Goal: Task Accomplishment & Management: Use online tool/utility

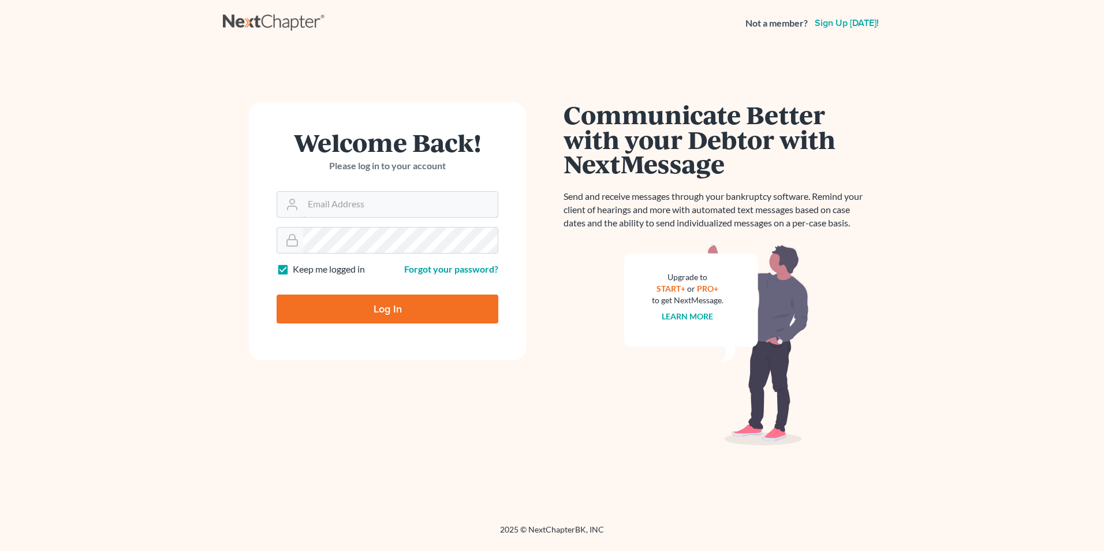
type input "[EMAIL_ADDRESS][DOMAIN_NAME]"
click at [403, 302] on input "Log In" at bounding box center [388, 309] width 222 height 29
type input "Thinking..."
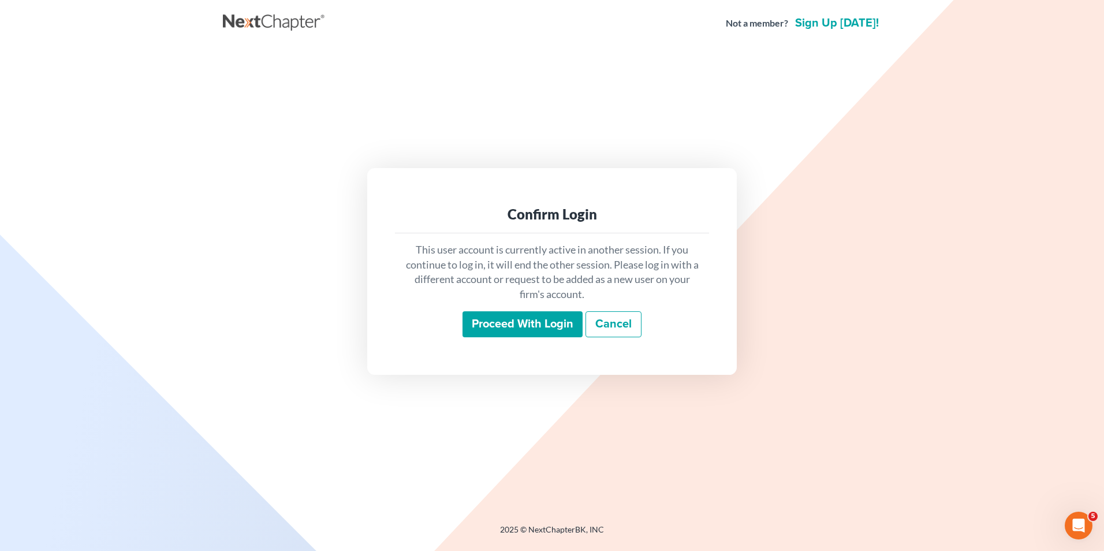
click at [553, 325] on input "Proceed with login" at bounding box center [523, 324] width 120 height 27
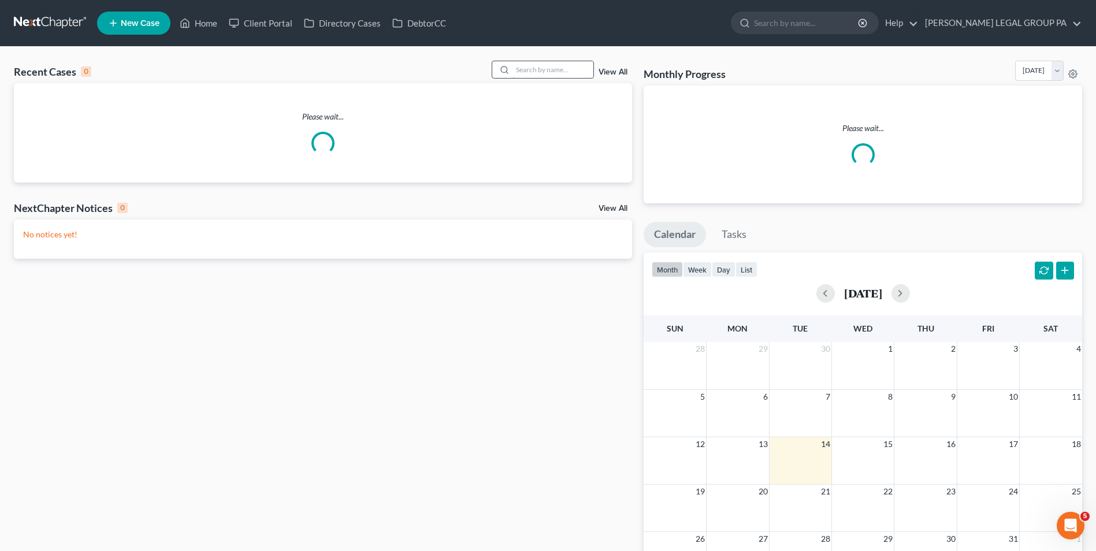
click at [574, 73] on input "search" at bounding box center [552, 69] width 81 height 17
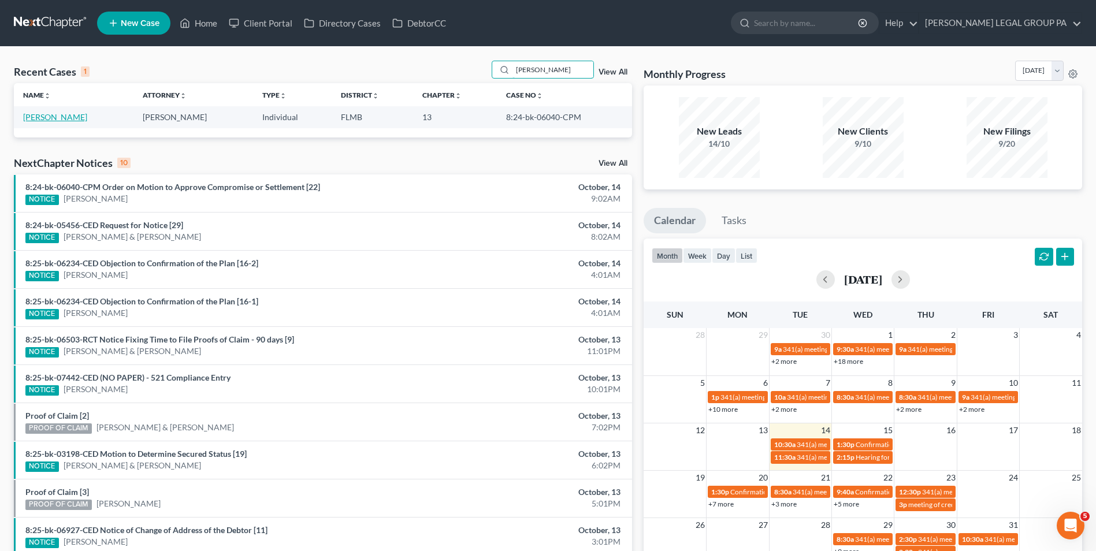
type input "[PERSON_NAME]"
click at [49, 118] on link "[PERSON_NAME]" at bounding box center [55, 117] width 64 height 10
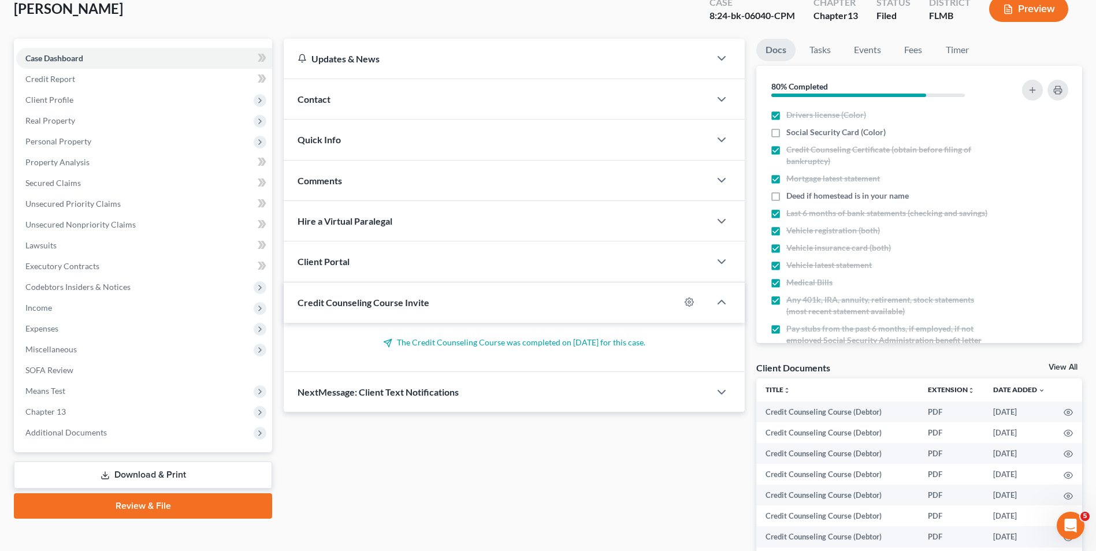
scroll to position [193, 0]
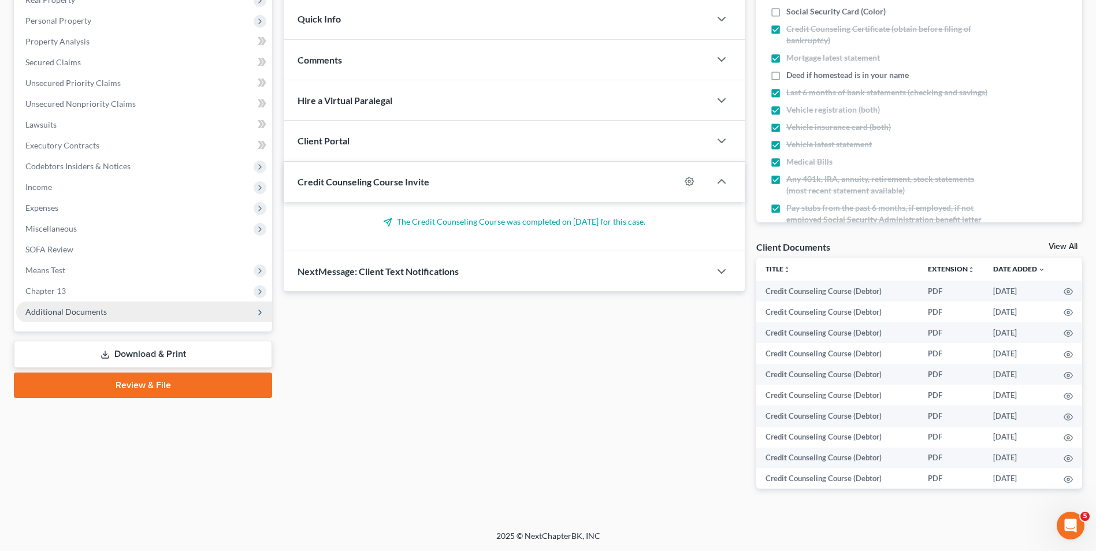
click at [55, 306] on span "Additional Documents" at bounding box center [144, 312] width 256 height 21
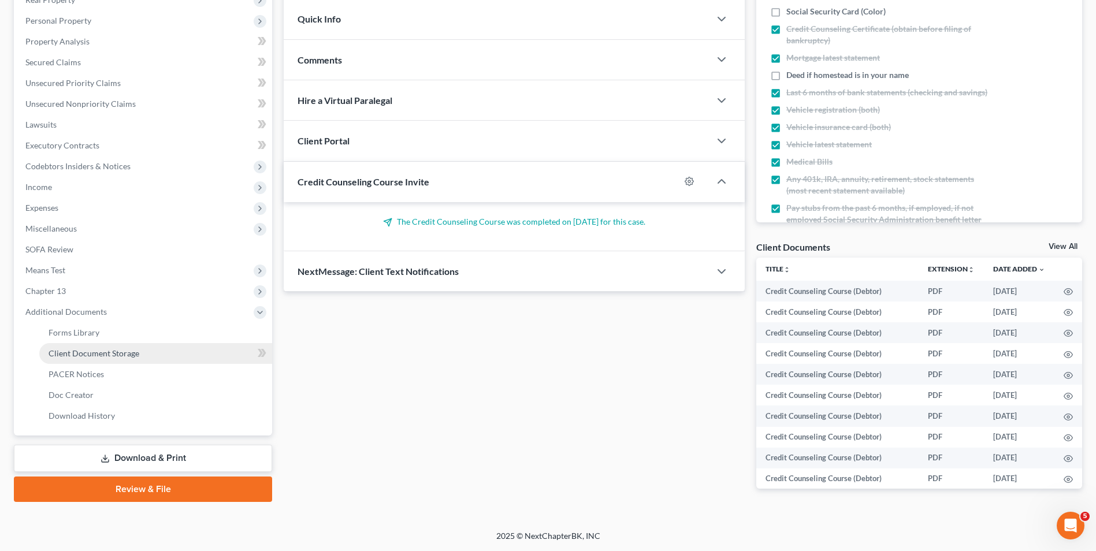
click at [111, 359] on link "Client Document Storage" at bounding box center [155, 353] width 233 height 21
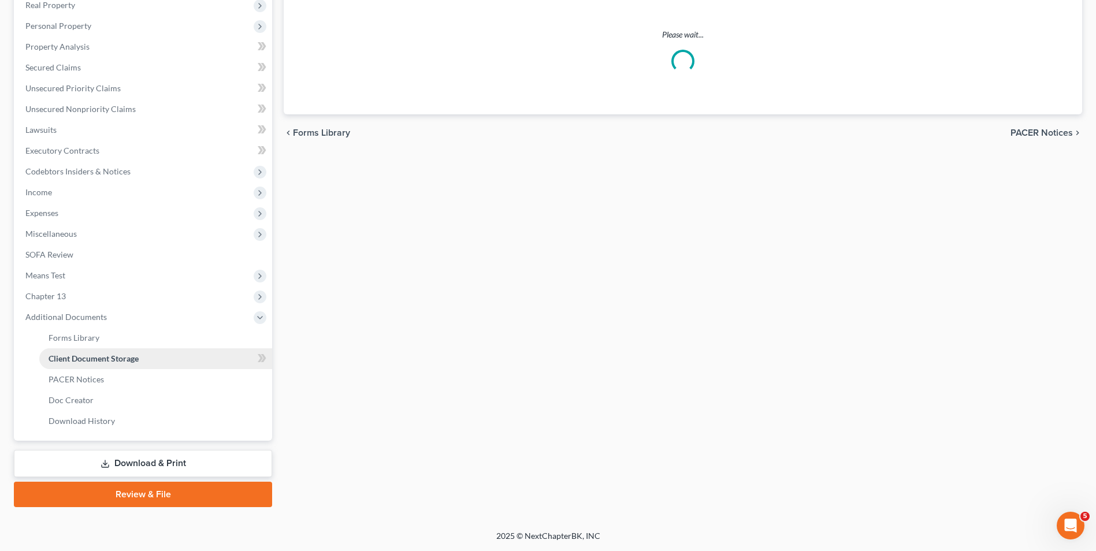
scroll to position [144, 0]
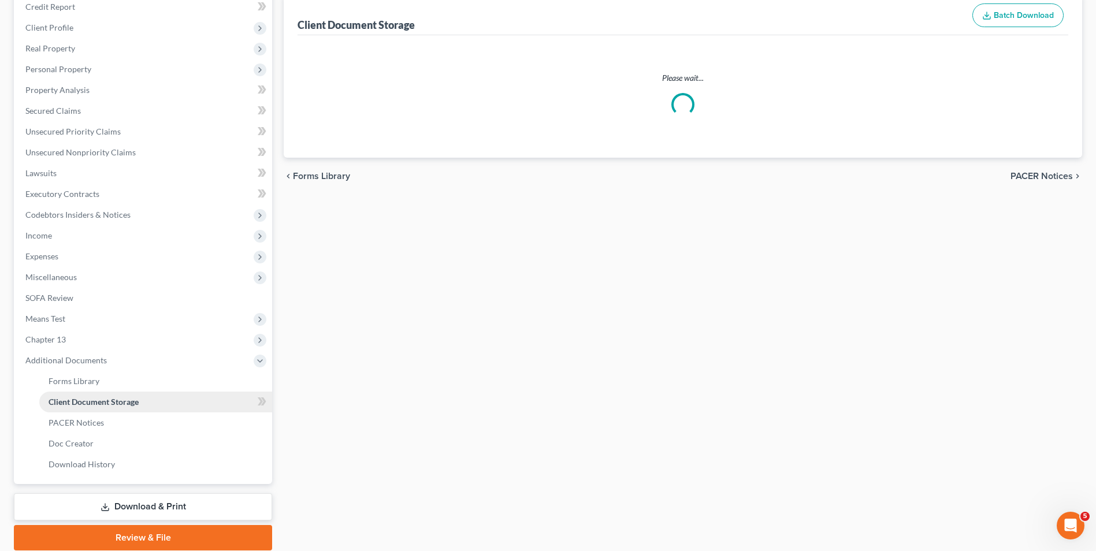
select select "9"
select select "12"
select select "9"
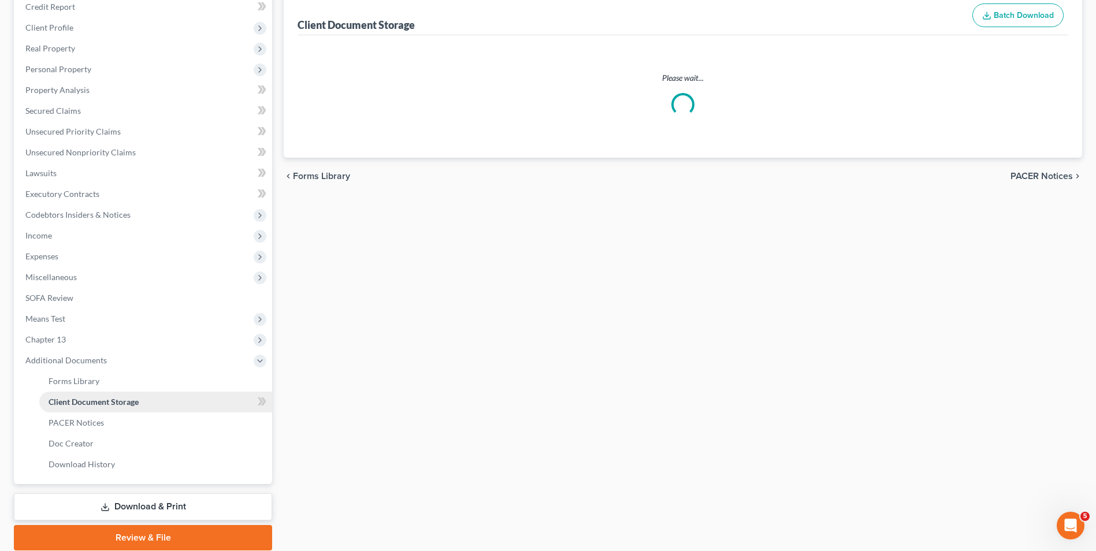
select select "9"
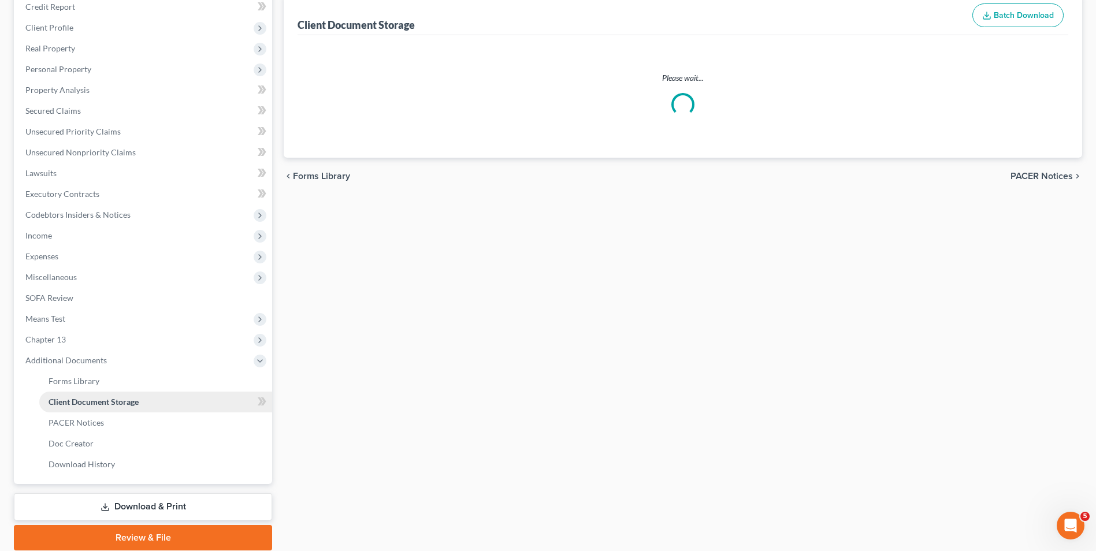
select select "9"
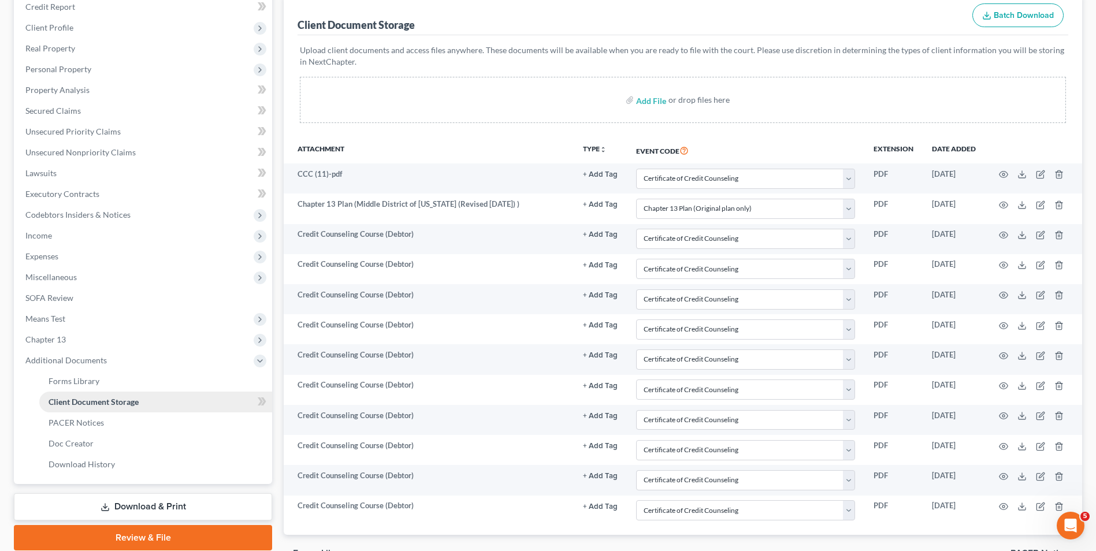
scroll to position [0, 0]
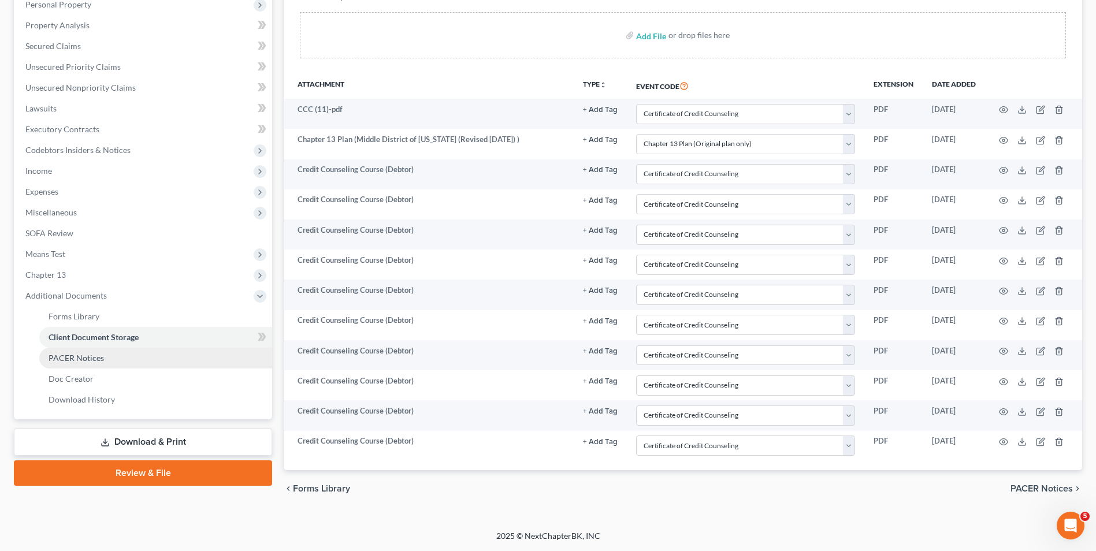
click at [86, 358] on span "PACER Notices" at bounding box center [76, 358] width 55 height 10
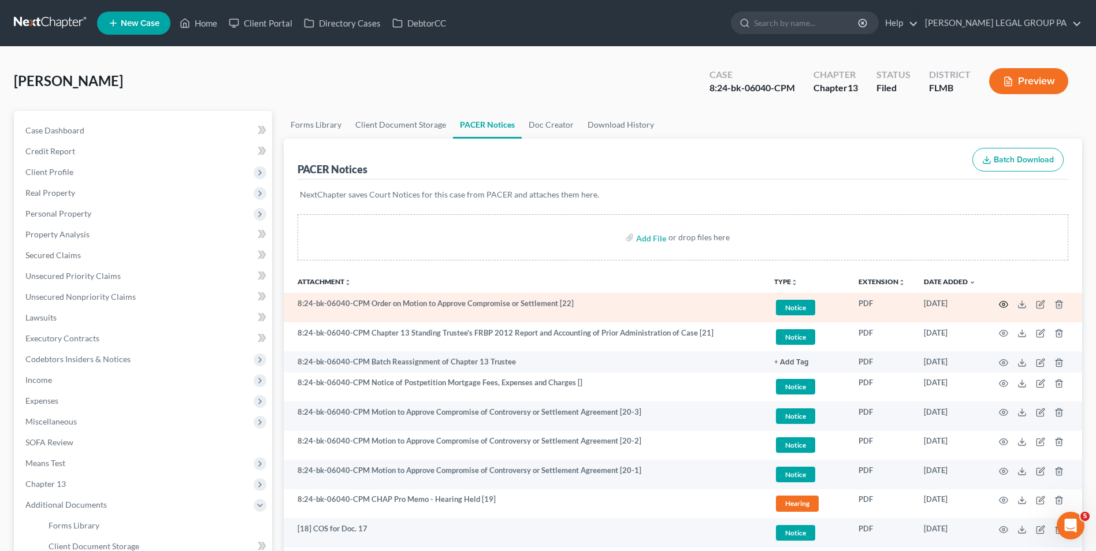
click at [1004, 307] on icon "button" at bounding box center [1003, 304] width 9 height 9
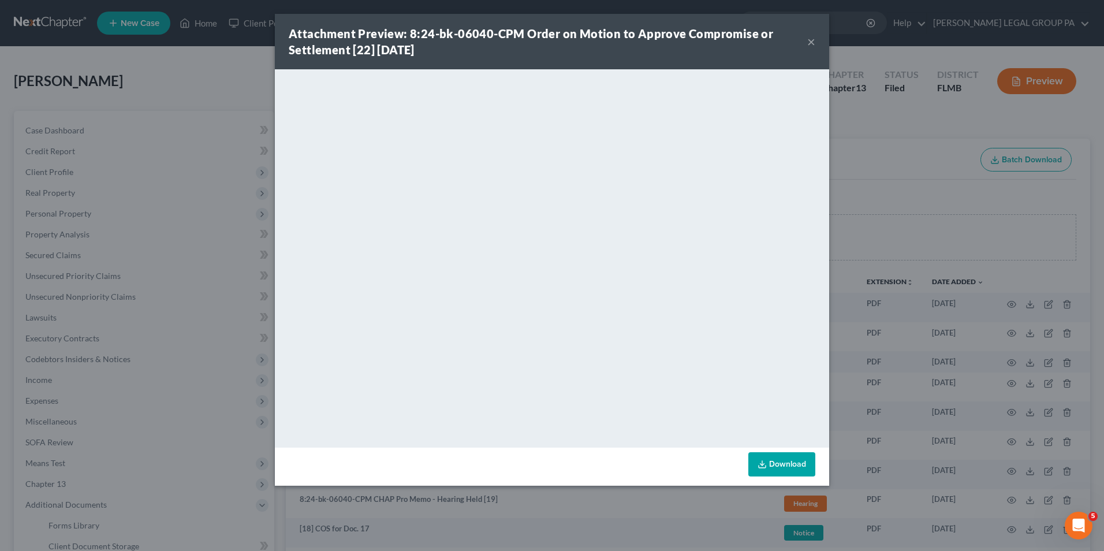
click at [809, 46] on button "×" at bounding box center [812, 42] width 8 height 14
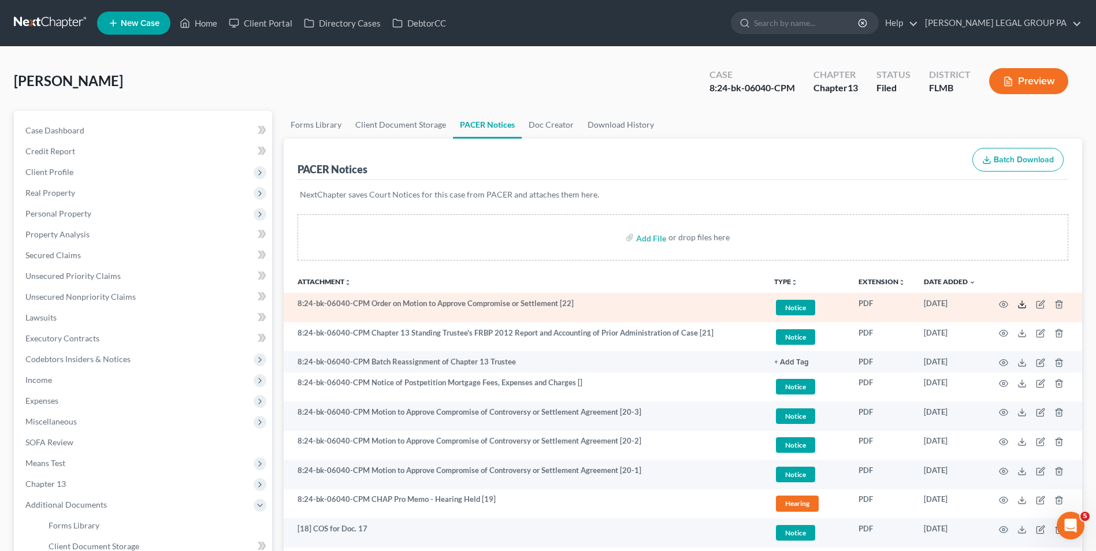
click at [1020, 307] on icon at bounding box center [1021, 304] width 9 height 9
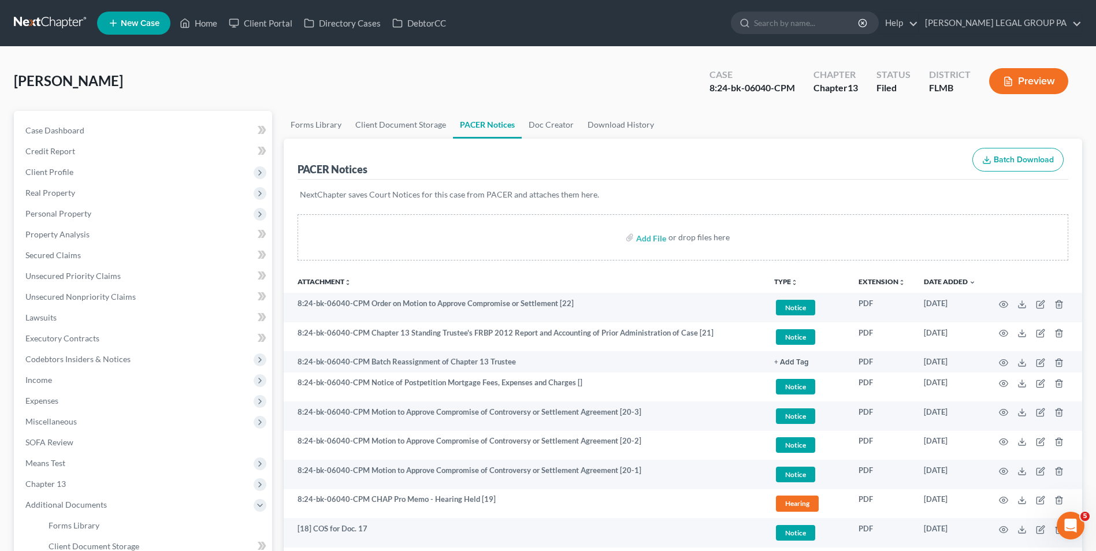
click at [55, 22] on link at bounding box center [51, 23] width 74 height 21
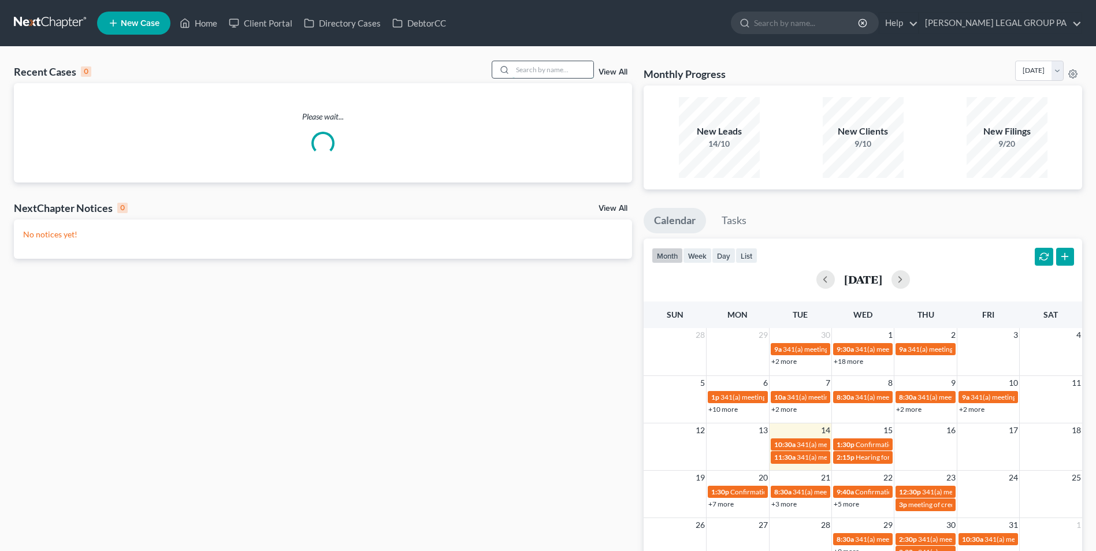
click at [545, 73] on input "search" at bounding box center [552, 69] width 81 height 17
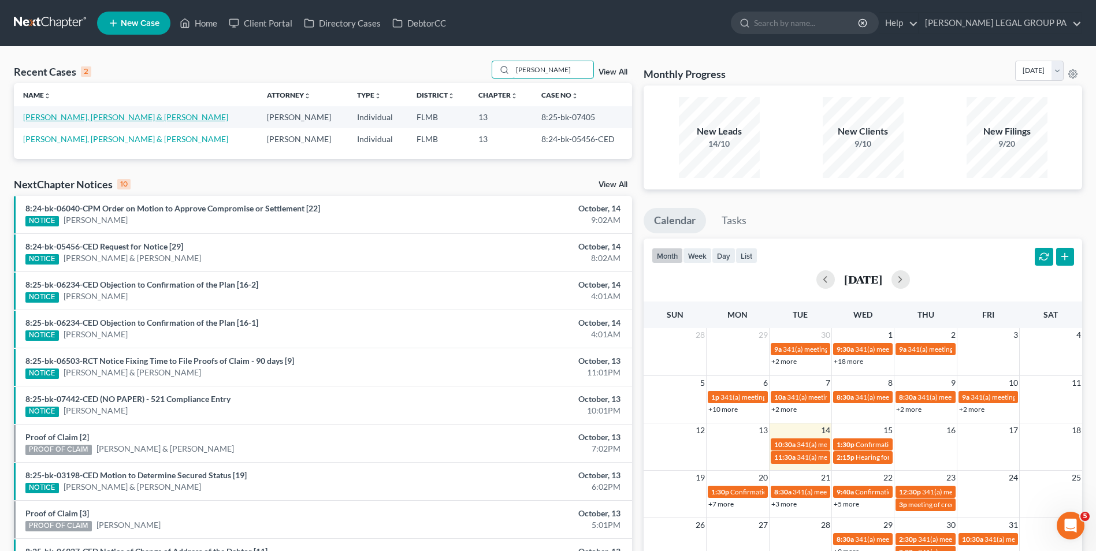
type input "urso"
click at [58, 114] on link "[PERSON_NAME], [PERSON_NAME] & [PERSON_NAME]" at bounding box center [125, 117] width 205 height 10
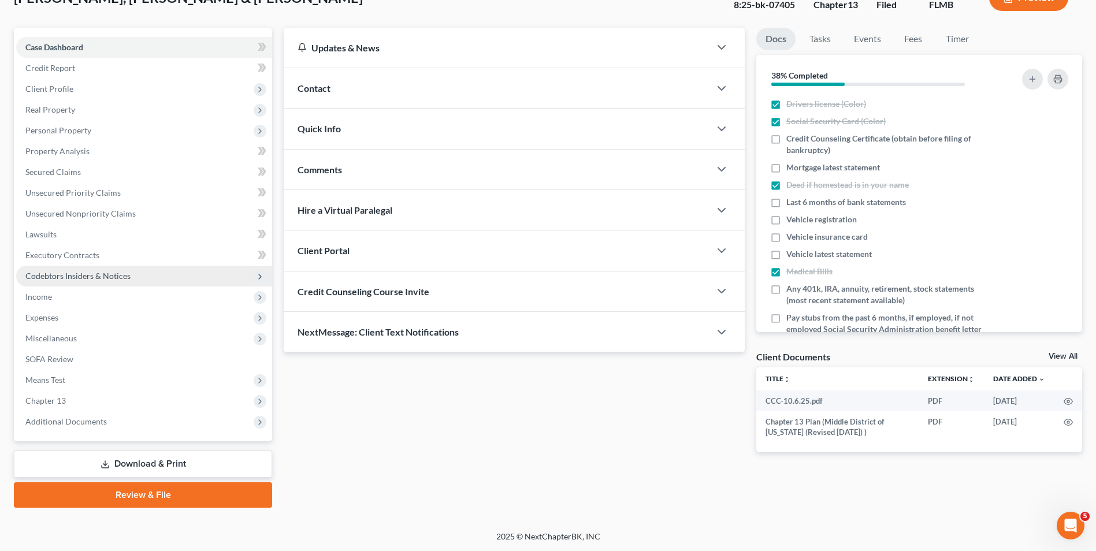
scroll to position [84, 0]
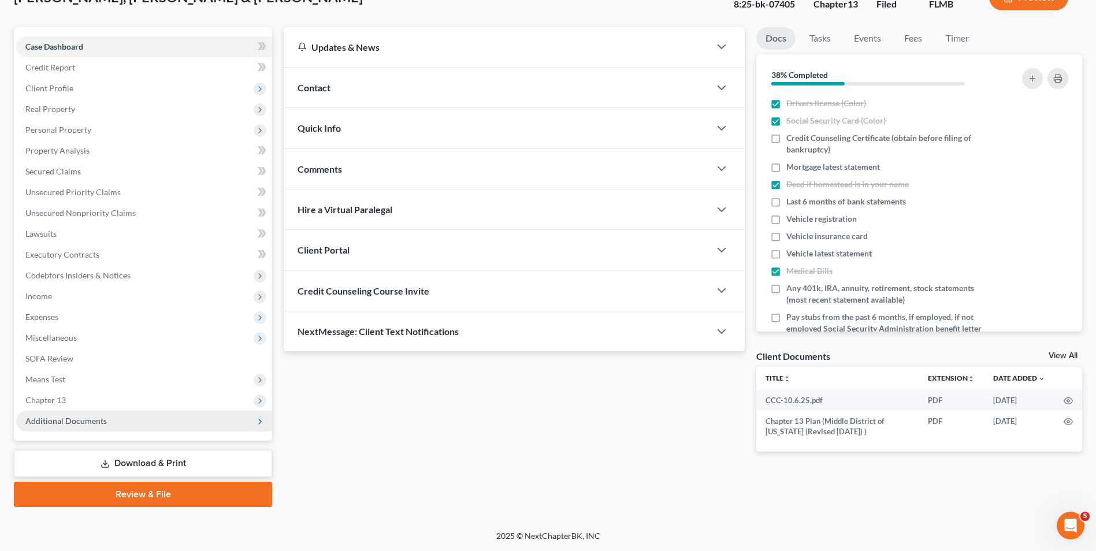
click at [142, 424] on span "Additional Documents" at bounding box center [144, 421] width 256 height 21
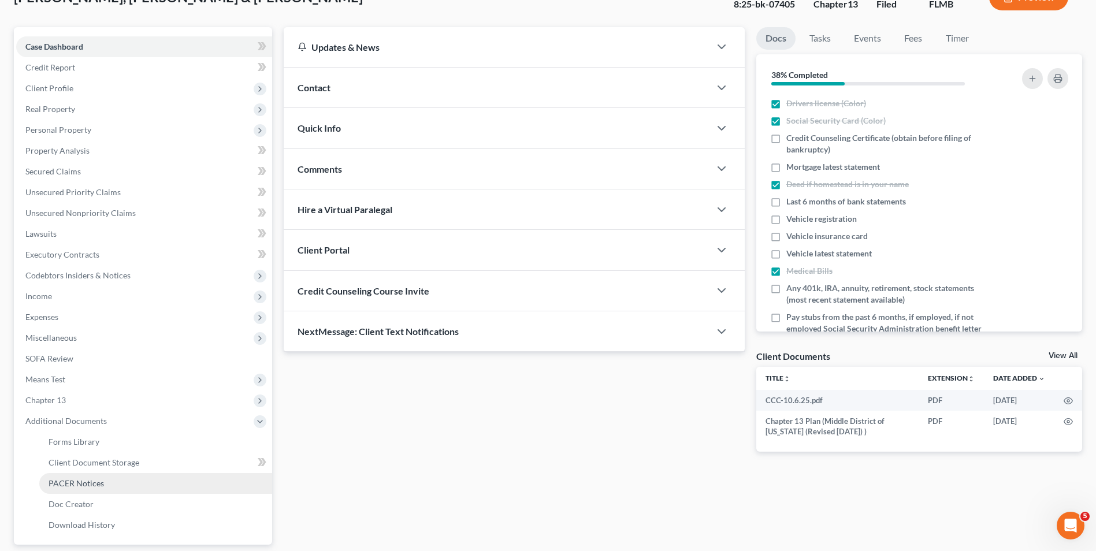
click at [124, 479] on link "PACER Notices" at bounding box center [155, 483] width 233 height 21
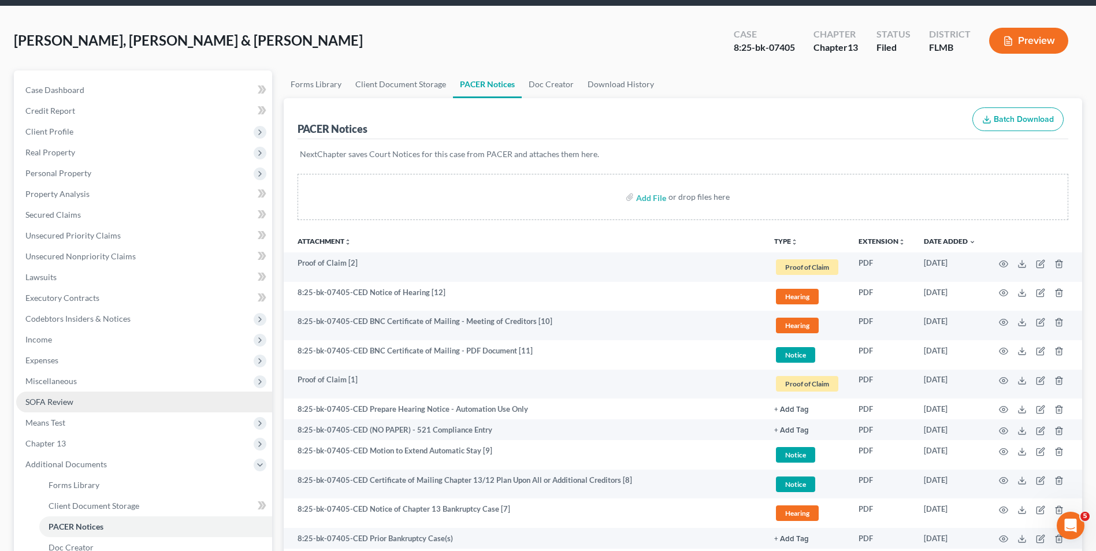
scroll to position [58, 0]
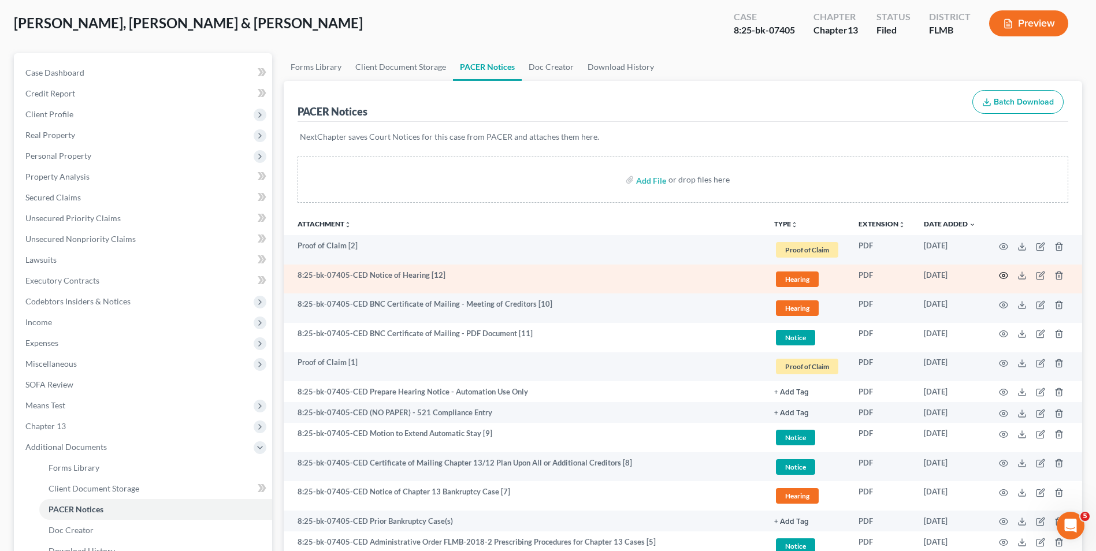
click at [1002, 276] on icon "button" at bounding box center [1003, 275] width 9 height 9
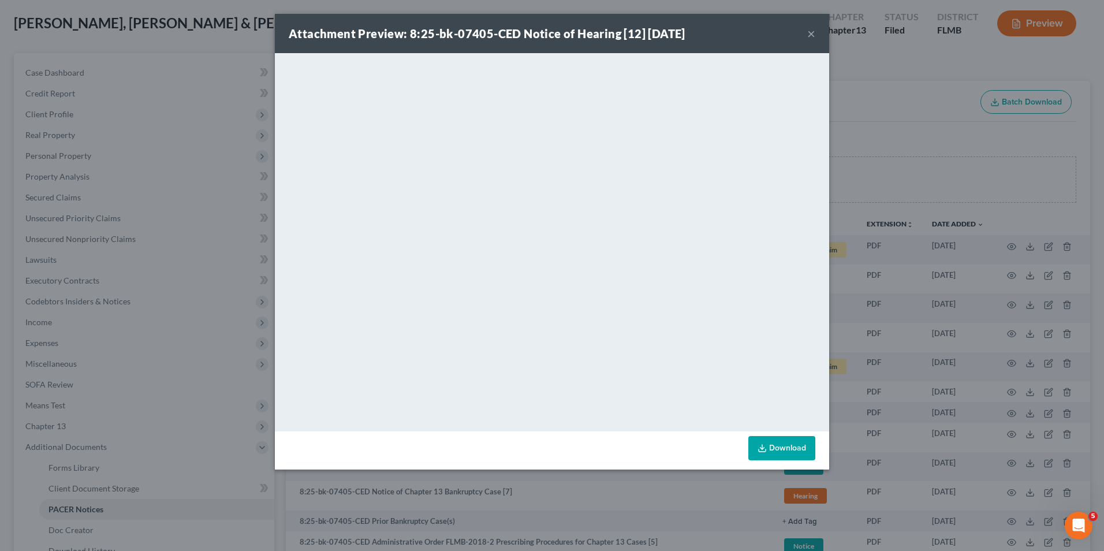
drag, startPoint x: 809, startPoint y: 34, endPoint x: 759, endPoint y: 52, distance: 53.0
click at [809, 34] on button "×" at bounding box center [812, 34] width 8 height 14
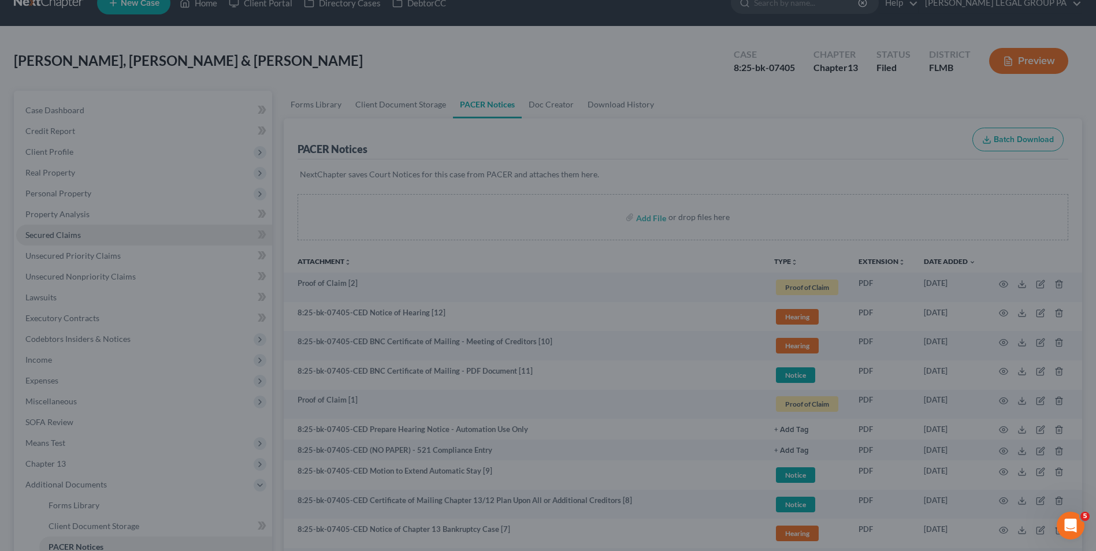
scroll to position [0, 0]
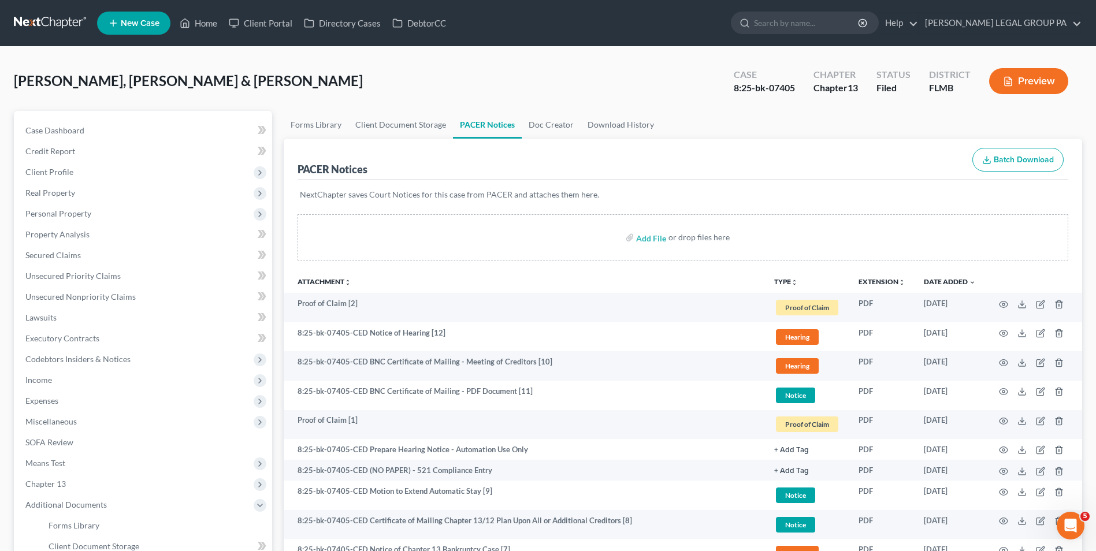
click at [73, 23] on link at bounding box center [51, 23] width 74 height 21
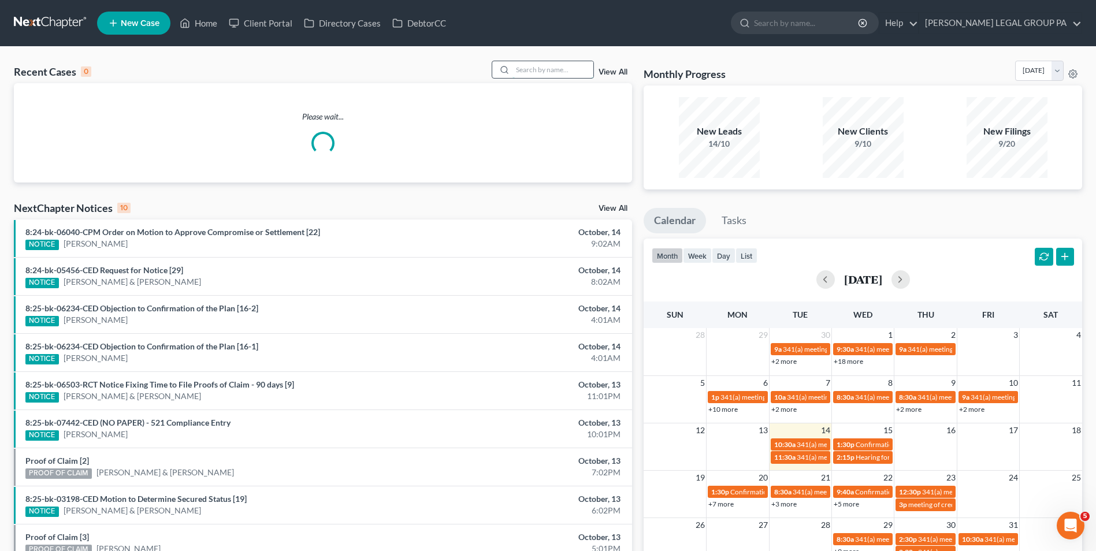
click at [563, 67] on input "search" at bounding box center [552, 69] width 81 height 17
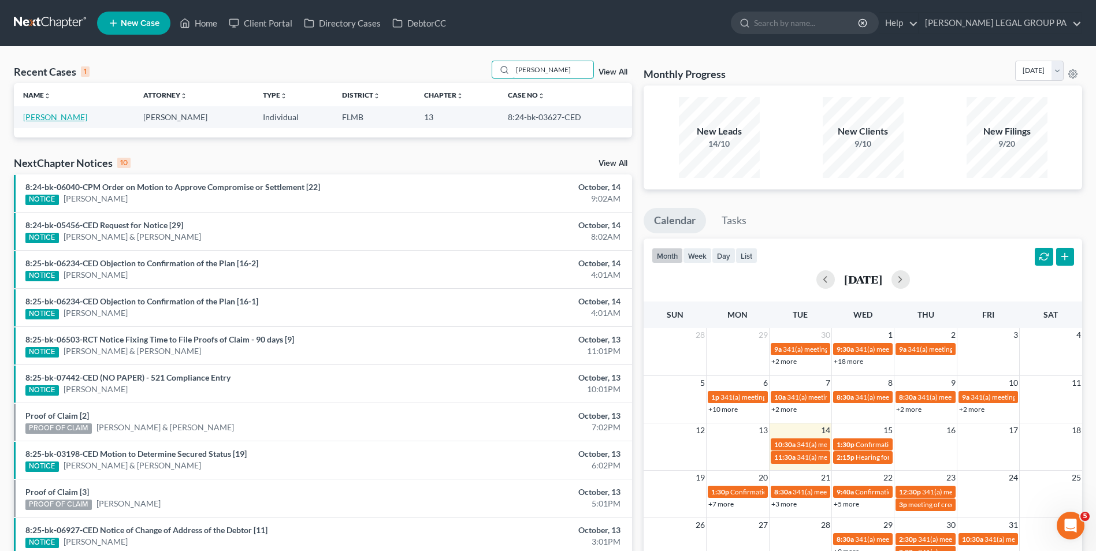
type input "acosta"
click at [61, 120] on link "Acosta, Serene" at bounding box center [55, 117] width 64 height 10
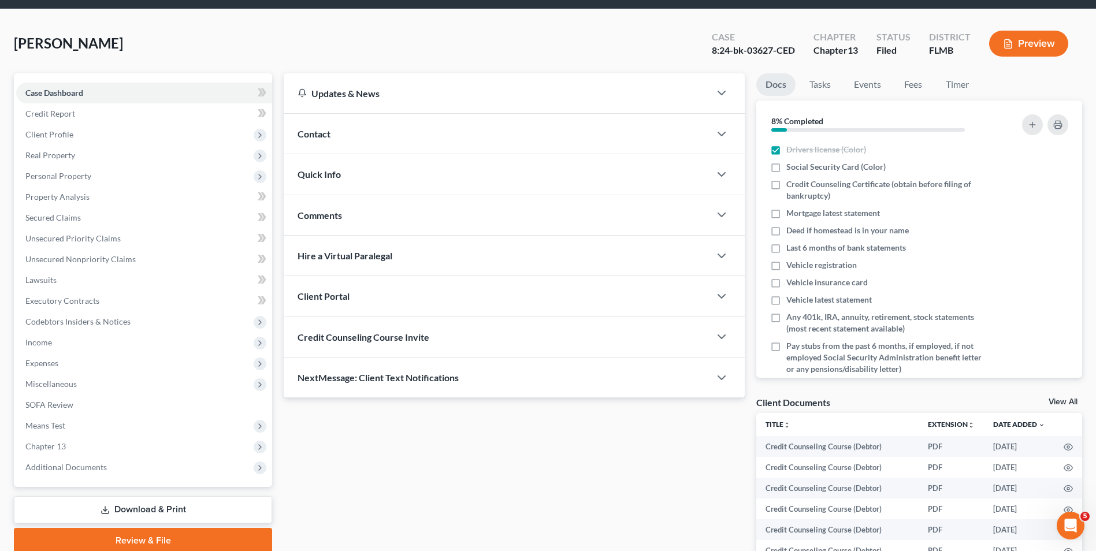
scroll to position [58, 0]
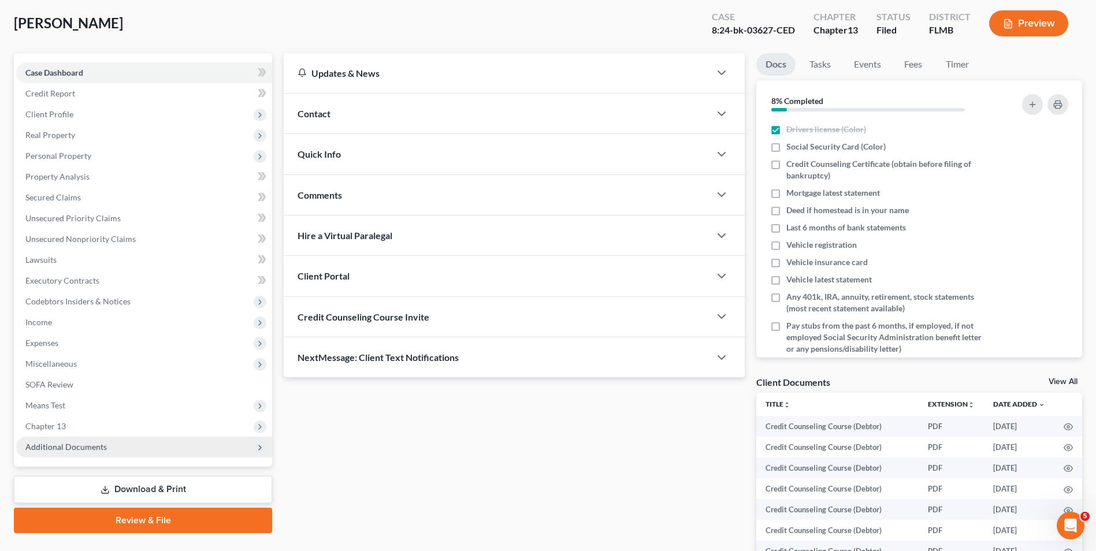
click at [128, 450] on span "Additional Documents" at bounding box center [144, 447] width 256 height 21
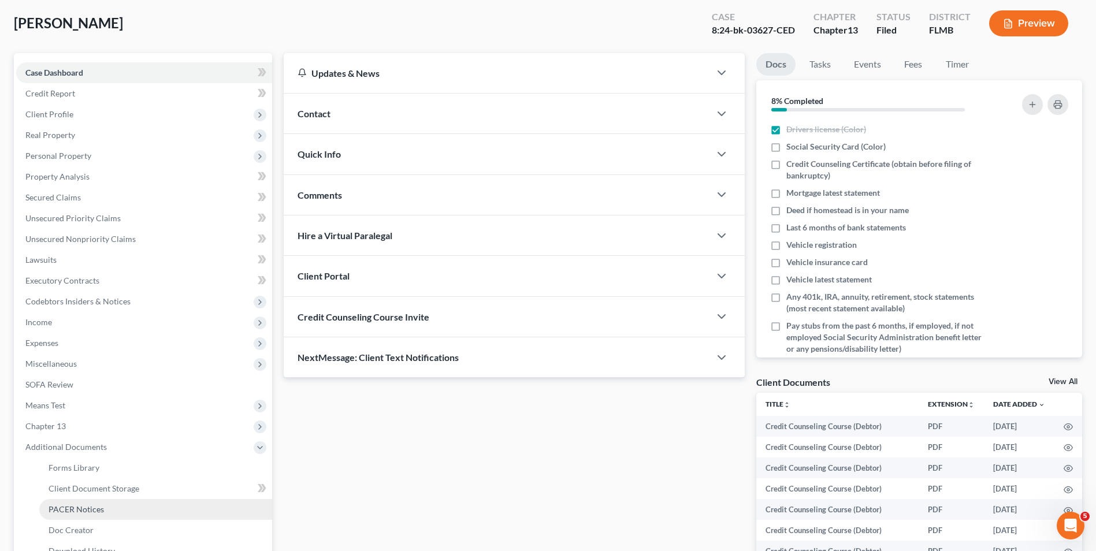
click at [137, 501] on link "PACER Notices" at bounding box center [155, 509] width 233 height 21
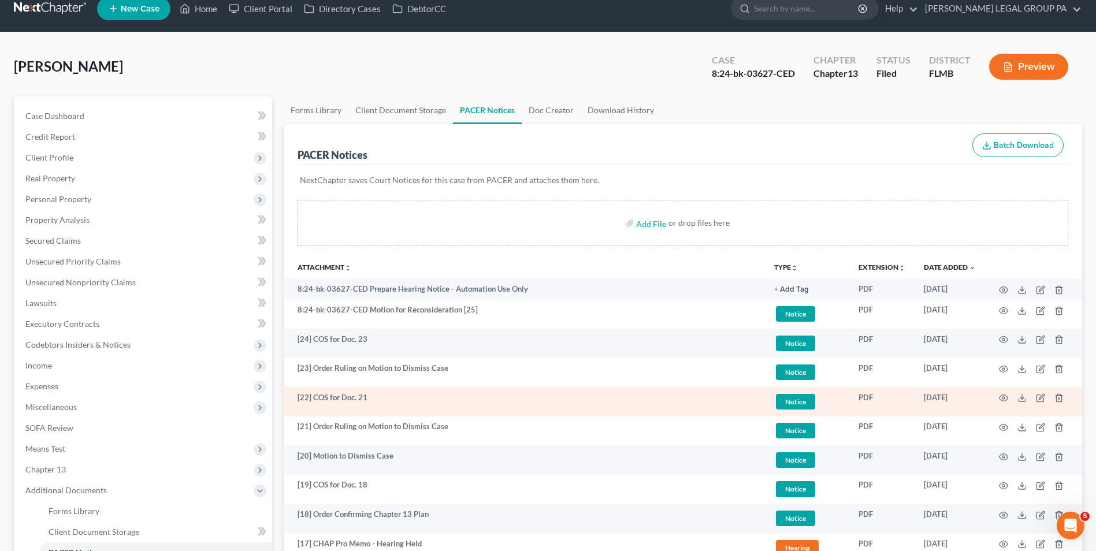
scroll to position [58, 0]
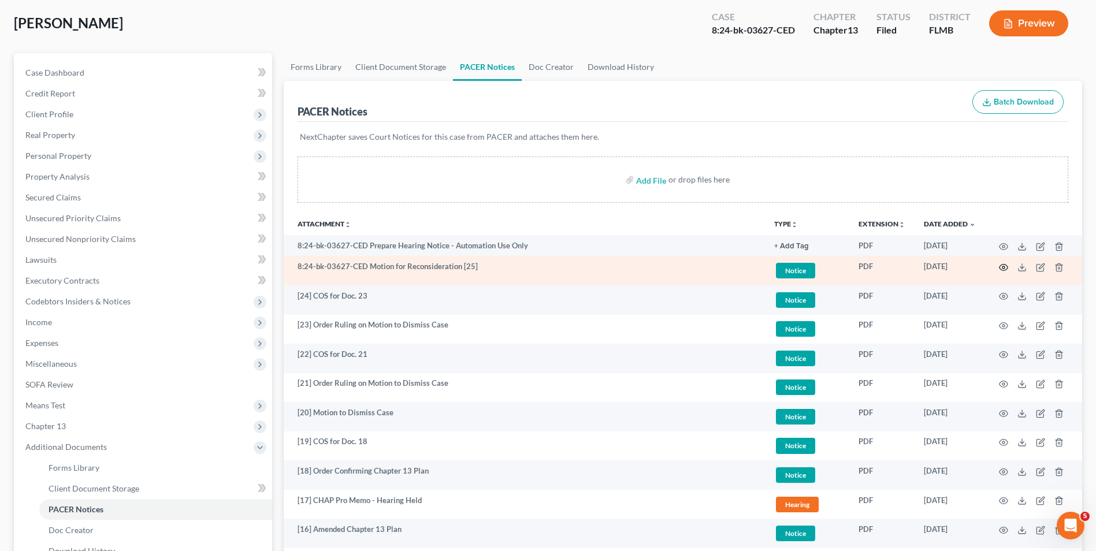
click at [1006, 266] on icon "button" at bounding box center [1003, 267] width 9 height 9
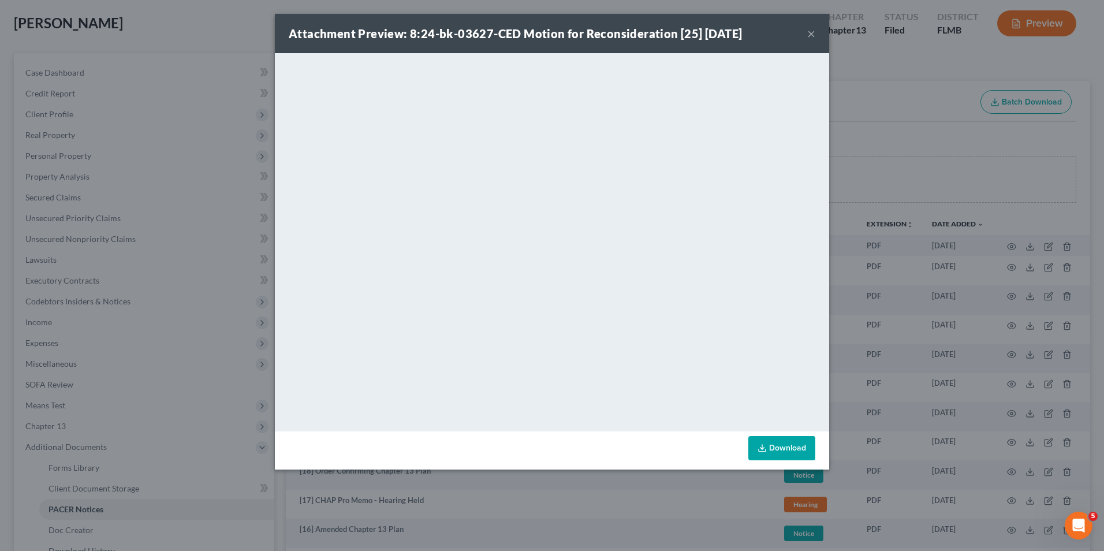
click at [809, 27] on button "×" at bounding box center [812, 34] width 8 height 14
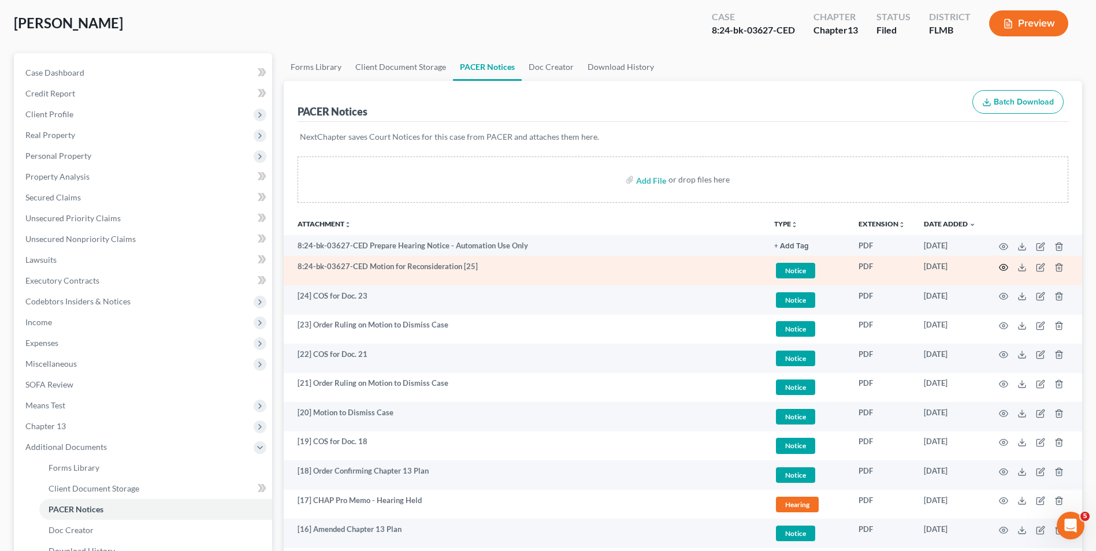
click at [999, 269] on icon "button" at bounding box center [1003, 267] width 9 height 9
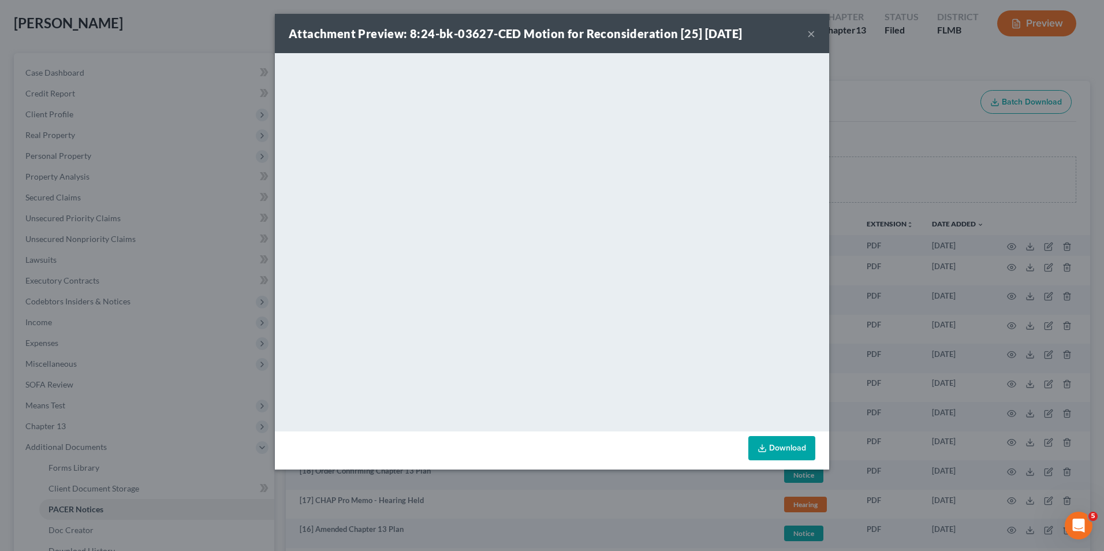
click at [812, 28] on button "×" at bounding box center [812, 34] width 8 height 14
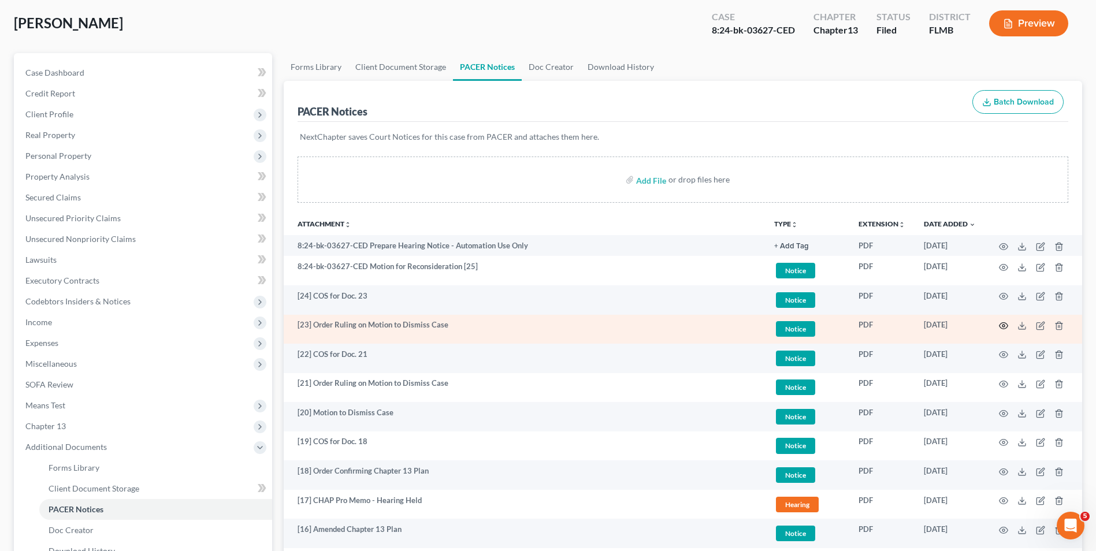
click at [1005, 325] on icon "button" at bounding box center [1003, 325] width 9 height 9
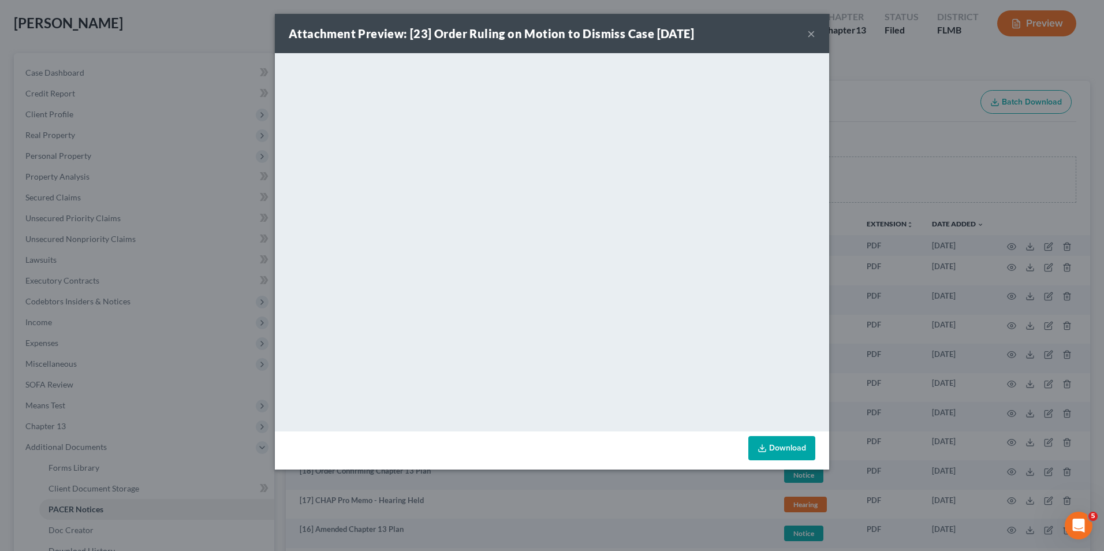
click at [809, 29] on button "×" at bounding box center [812, 34] width 8 height 14
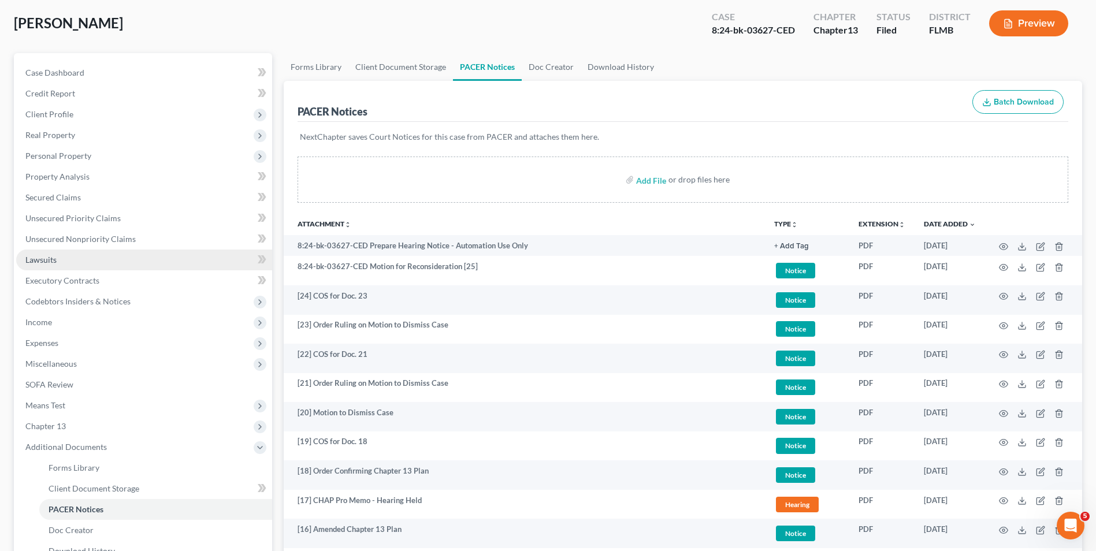
scroll to position [0, 0]
